Goal: Navigation & Orientation: Find specific page/section

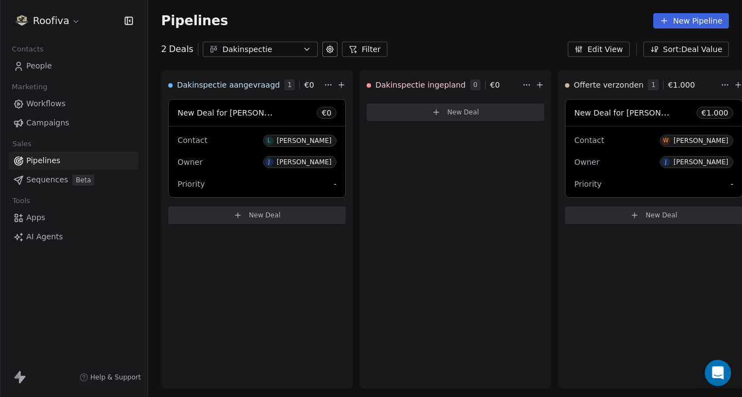
click at [52, 62] on link "People" at bounding box center [74, 66] width 130 height 18
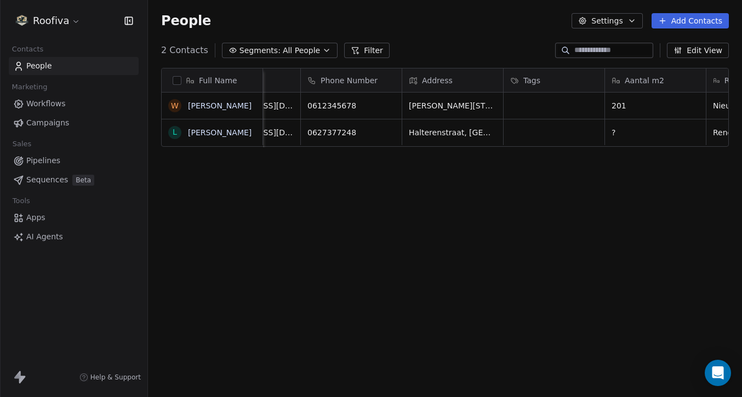
scroll to position [0, 65]
click at [54, 161] on span "Pipelines" at bounding box center [43, 161] width 34 height 12
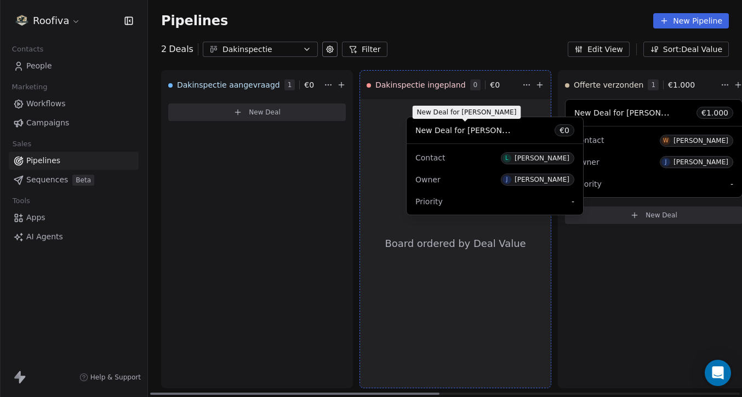
drag, startPoint x: 236, startPoint y: 116, endPoint x: 473, endPoint y: 133, distance: 238.0
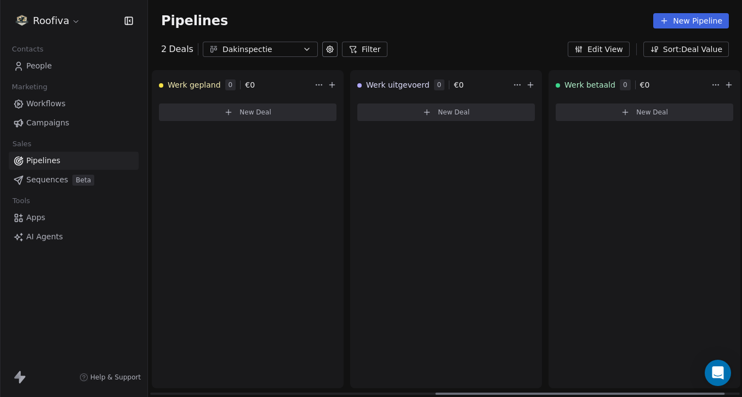
scroll to position [0, 616]
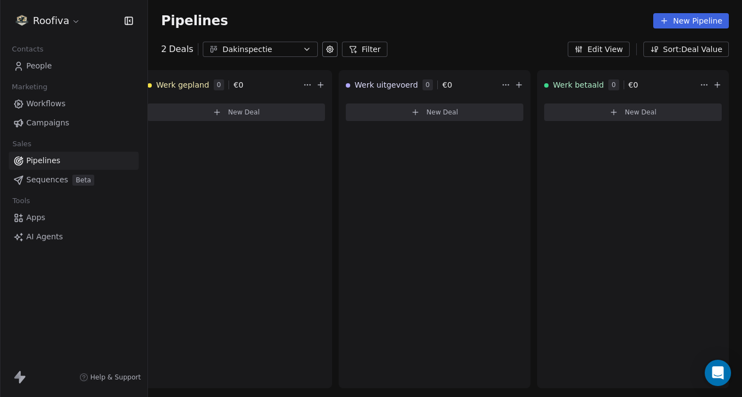
click at [45, 104] on span "Workflows" at bounding box center [45, 104] width 39 height 12
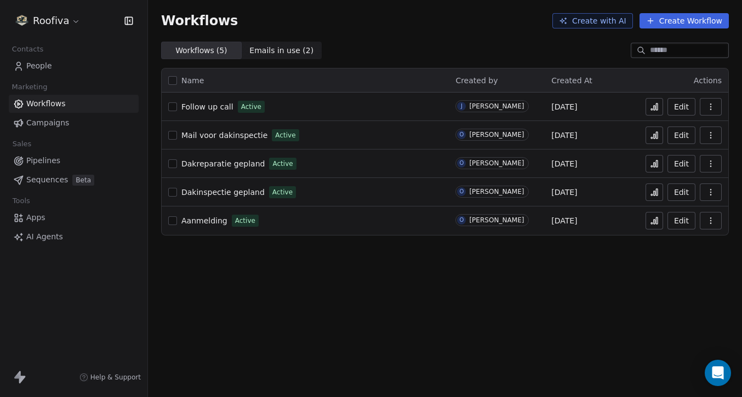
click at [209, 225] on link "Aanmelding" at bounding box center [204, 220] width 46 height 11
